Goal: Navigation & Orientation: Find specific page/section

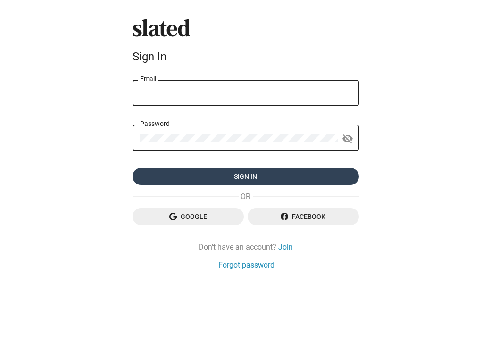
type input "[PERSON_NAME][EMAIL_ADDRESS][DOMAIN_NAME]"
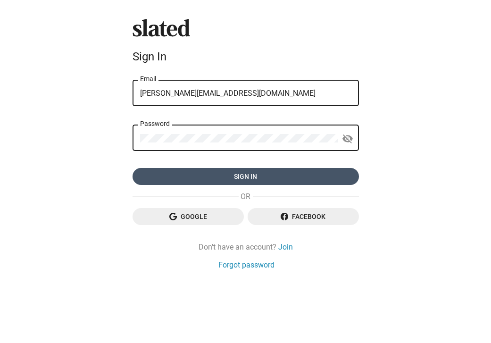
click at [251, 176] on span "Sign in" at bounding box center [245, 176] width 211 height 17
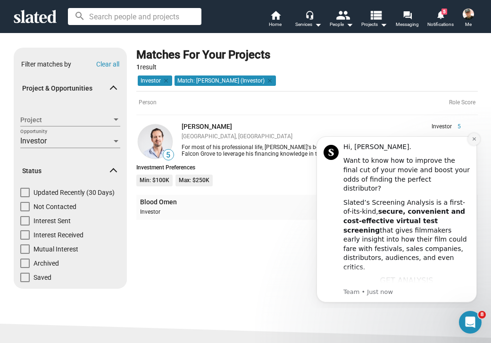
click at [475, 137] on icon "Dismiss notification" at bounding box center [474, 138] width 5 height 5
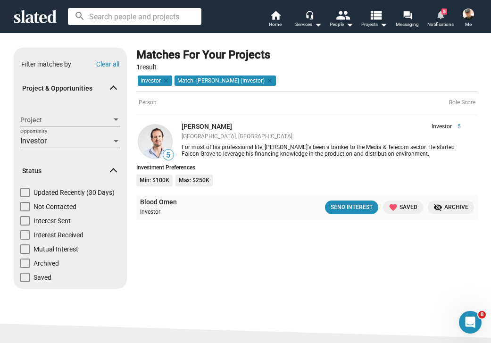
click at [442, 9] on span "5" at bounding box center [445, 11] width 6 height 6
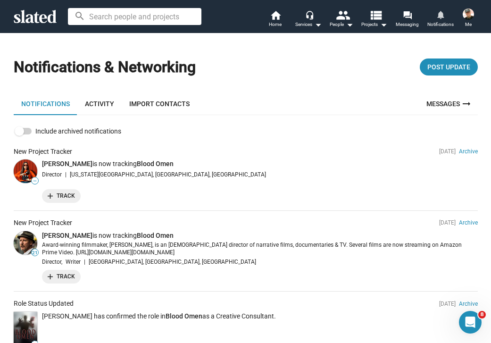
click at [95, 102] on link "Activity" at bounding box center [99, 104] width 44 height 23
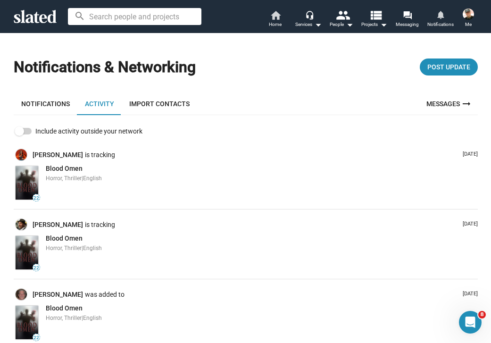
click at [275, 16] on mat-icon "home" at bounding box center [275, 14] width 11 height 11
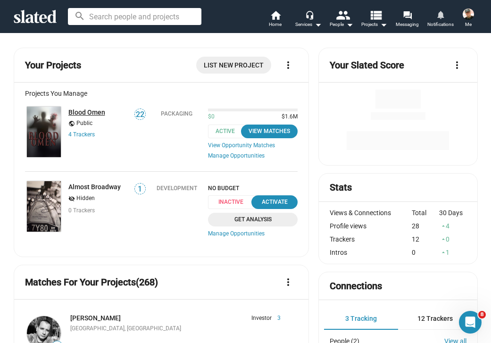
click at [92, 112] on link "Blood Omen" at bounding box center [86, 113] width 37 height 8
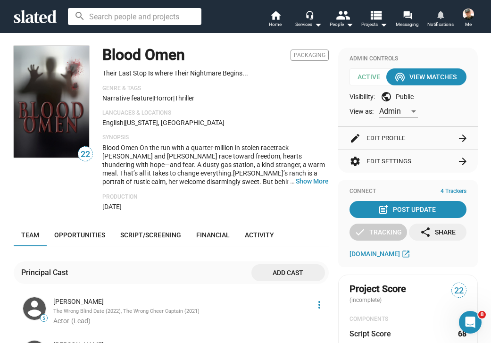
click at [468, 15] on img at bounding box center [468, 13] width 11 height 11
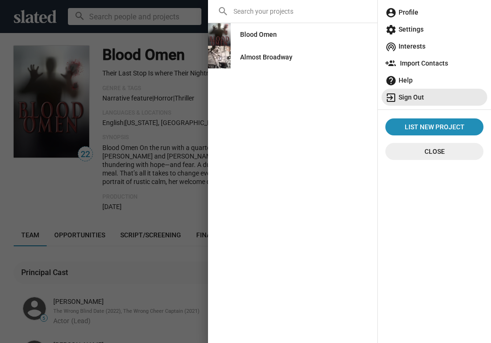
click at [407, 96] on span "exit_to_app Sign Out" at bounding box center [435, 97] width 98 height 17
